Goal: Subscribe to service/newsletter

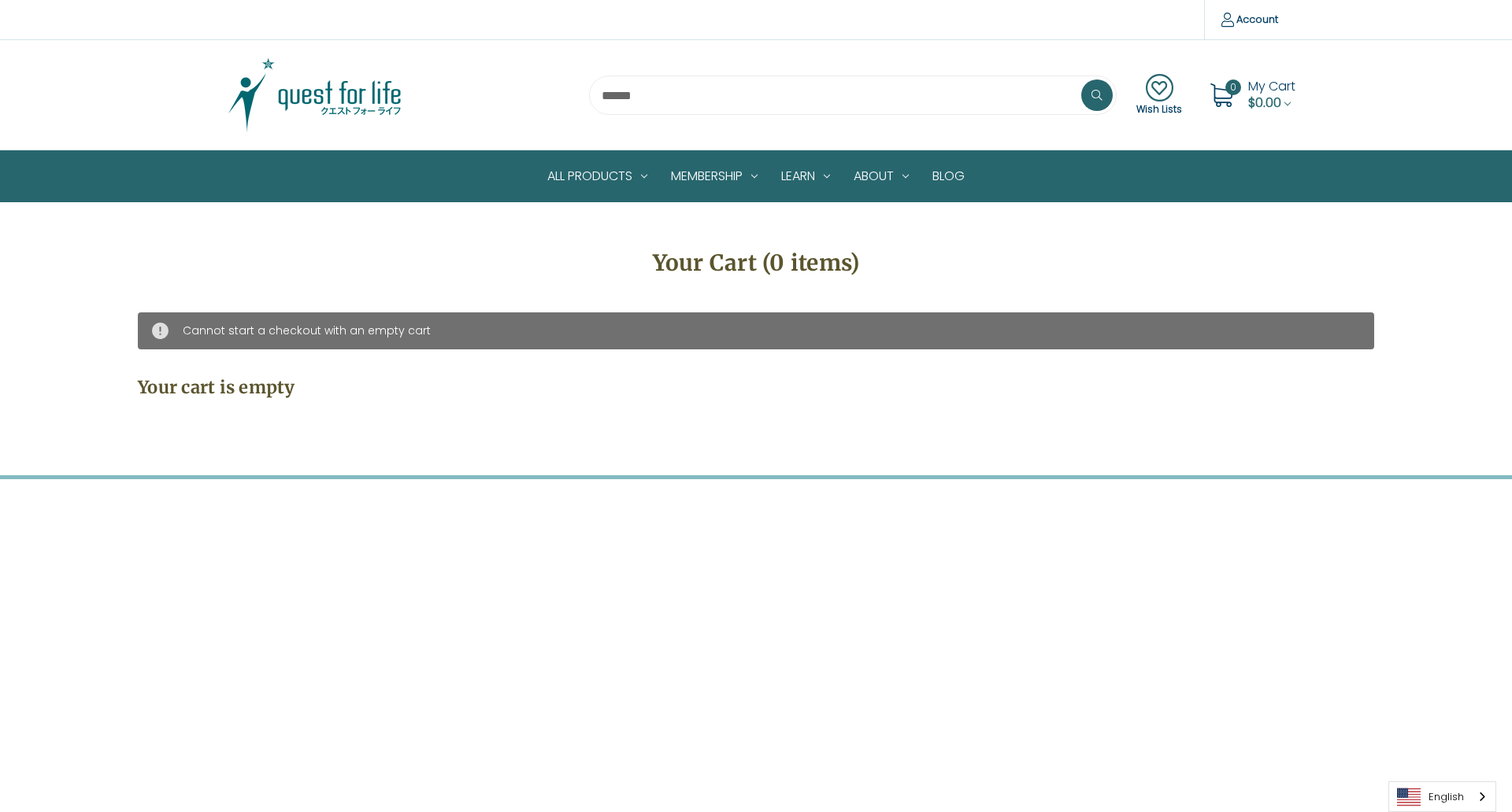
click at [876, 506] on input "Email Address" at bounding box center [884, 527] width 627 height 42
type input "**********"
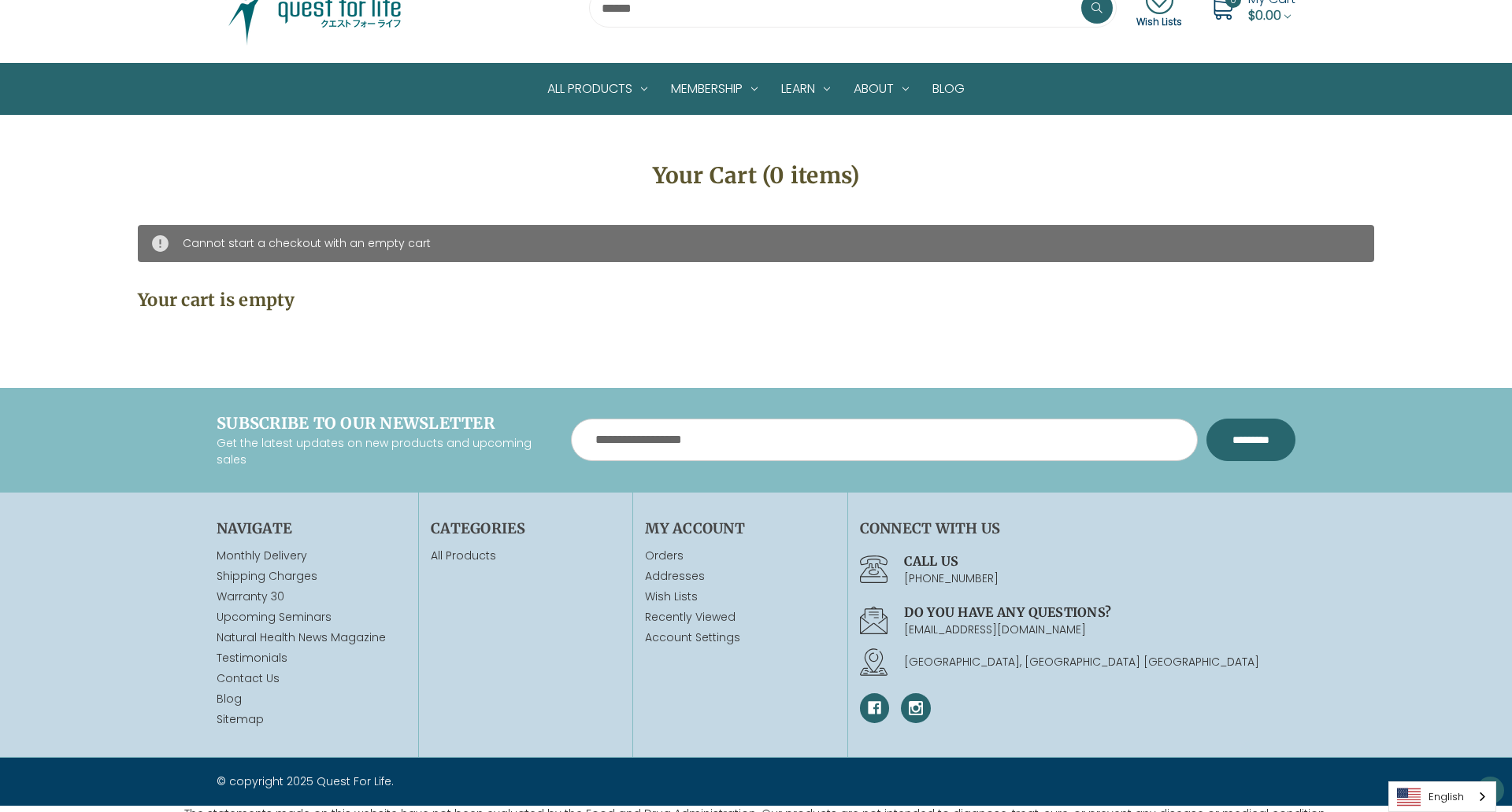
scroll to position [98, 0]
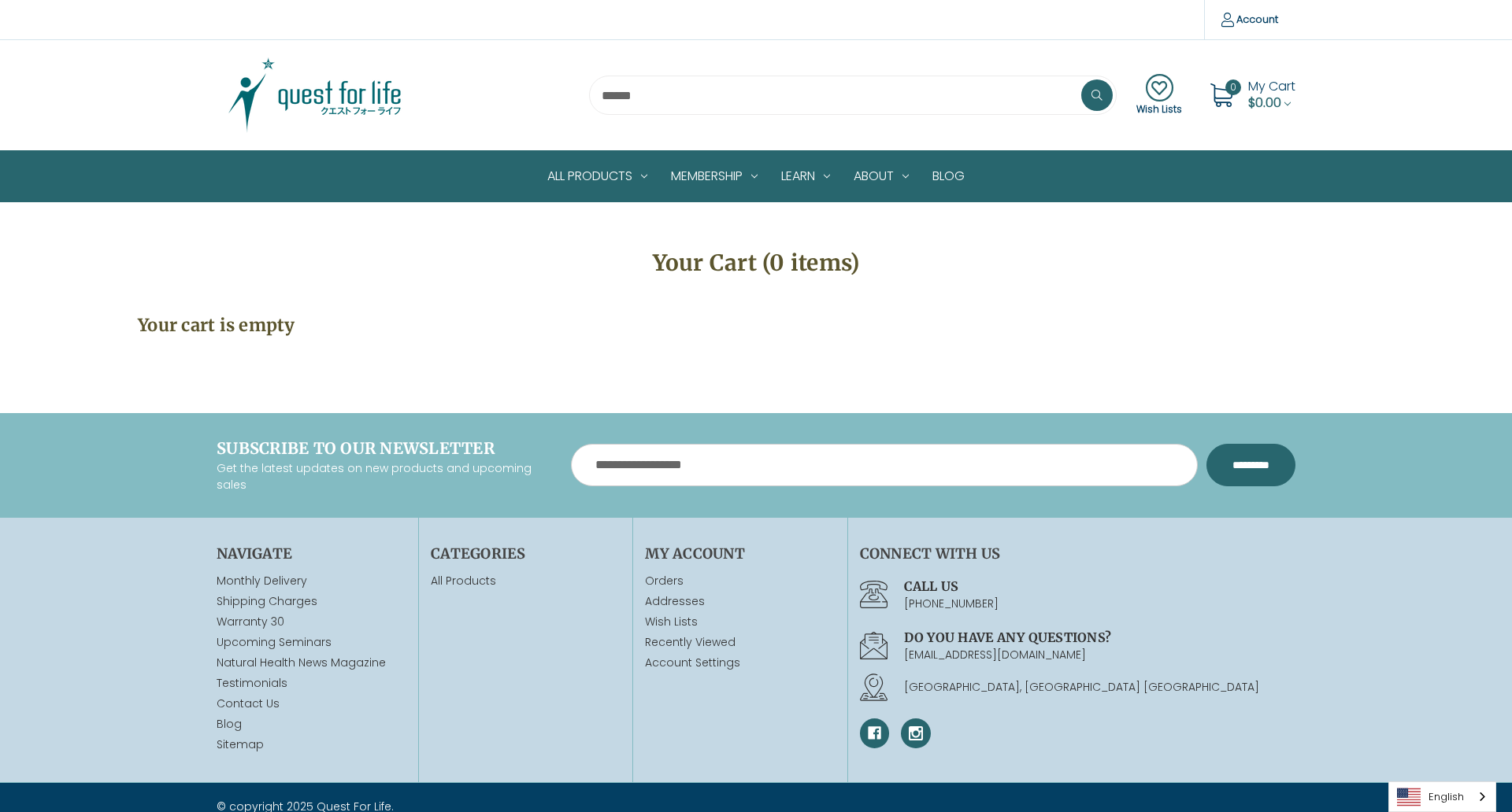
scroll to position [36, 0]
